Goal: Task Accomplishment & Management: Manage account settings

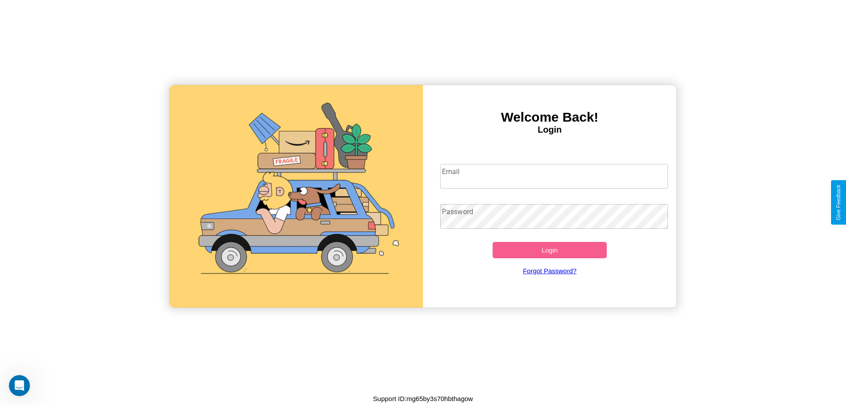
click at [554, 176] on input "Email" at bounding box center [554, 176] width 228 height 25
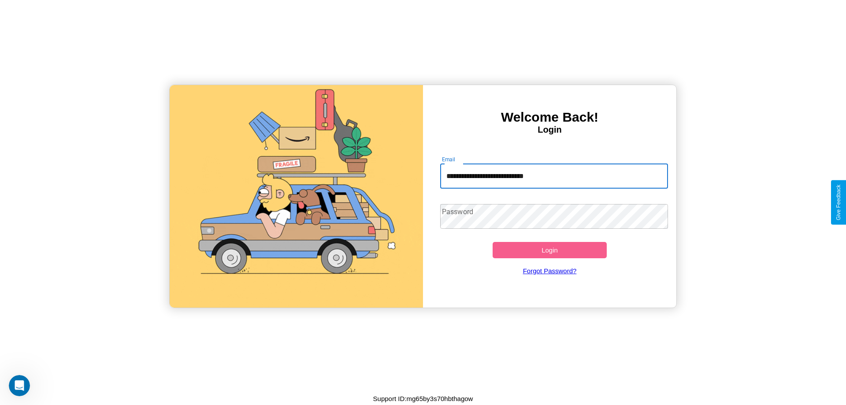
type input "**********"
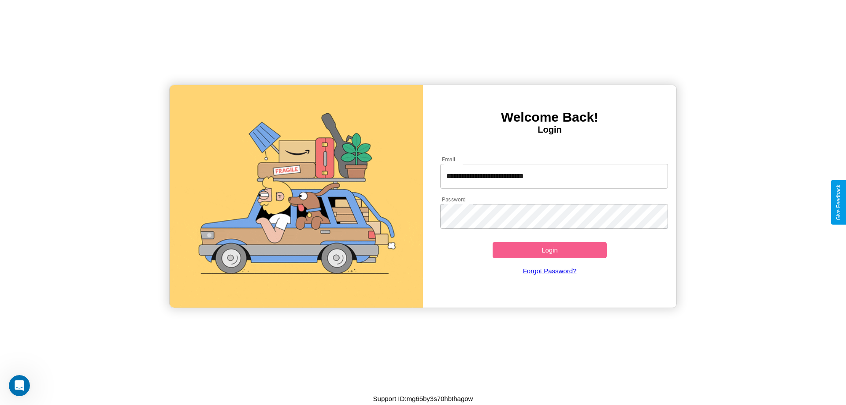
click at [550, 250] on button "Login" at bounding box center [550, 250] width 114 height 16
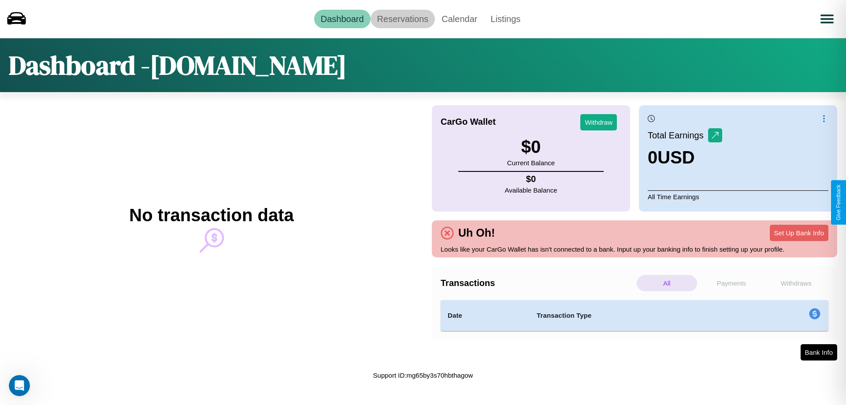
click at [402, 19] on link "Reservations" at bounding box center [403, 19] width 65 height 19
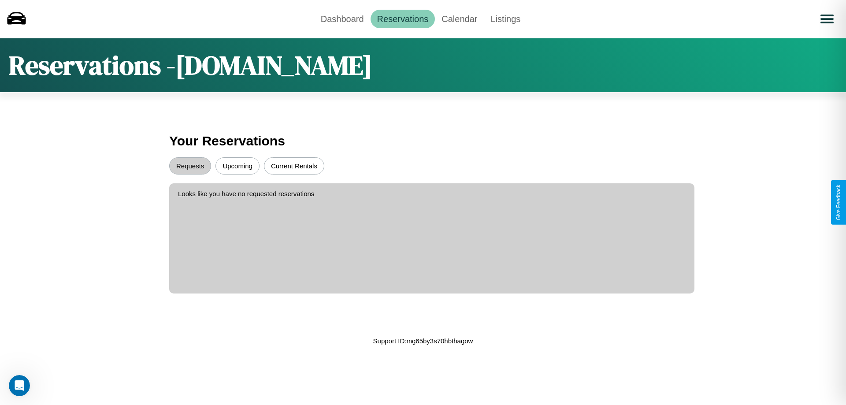
click at [238, 166] on button "Upcoming" at bounding box center [237, 165] width 44 height 17
click at [190, 166] on button "Requests" at bounding box center [190, 165] width 42 height 17
